Goal: Go to known website: Access a specific website the user already knows

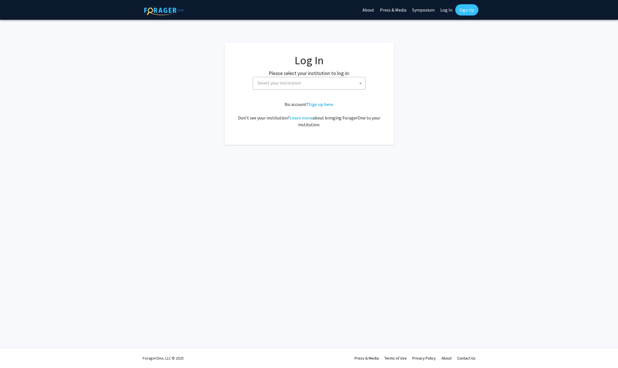
select select
click at [274, 82] on span "Select your institution" at bounding box center [278, 83] width 43 height 6
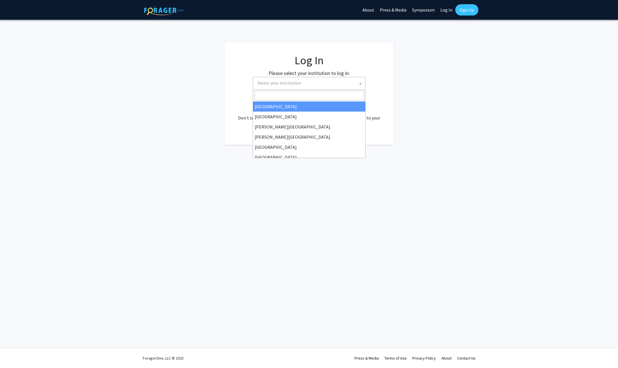
click at [275, 92] on input "Search" at bounding box center [309, 96] width 110 height 10
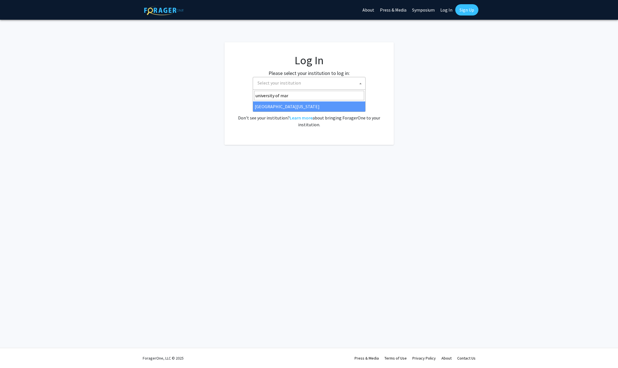
type input "university of mar"
select select "31"
select select
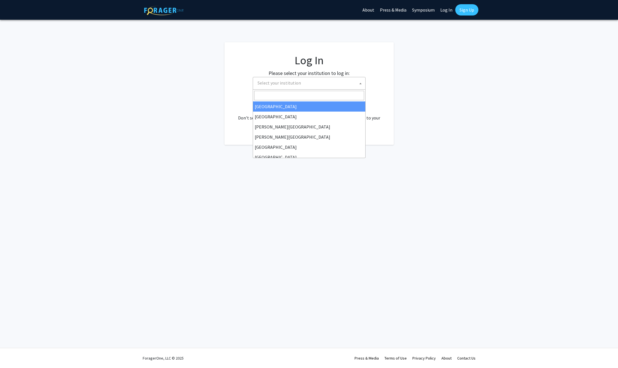
click at [303, 86] on span "Select your institution" at bounding box center [310, 83] width 110 height 12
click at [284, 101] on span at bounding box center [309, 96] width 112 height 12
click at [285, 98] on input "Search" at bounding box center [309, 96] width 110 height 10
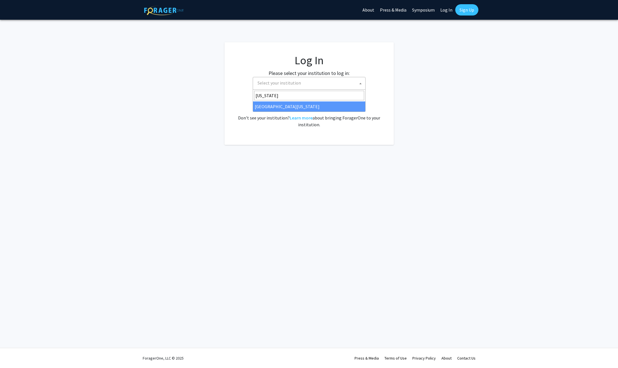
type input "maryland"
select select "31"
select select
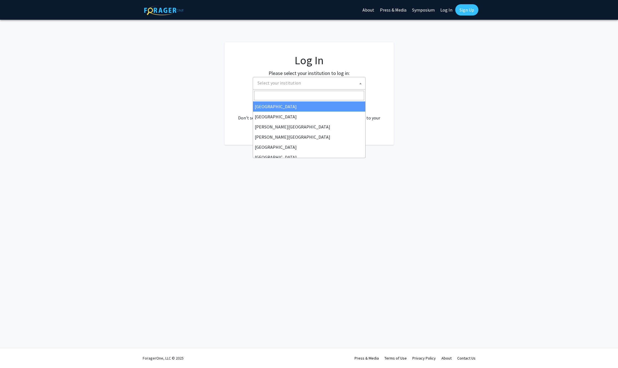
click at [305, 81] on span "Select your institution" at bounding box center [310, 83] width 110 height 12
type input "maryla"
select select "31"
